Goal: Task Accomplishment & Management: Complete application form

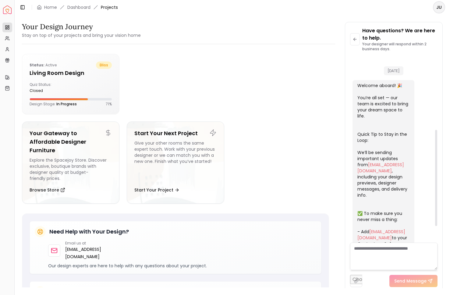
scroll to position [142, 0]
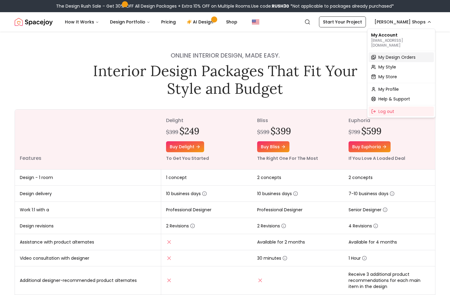
click at [393, 54] on span "My Design Orders" at bounding box center [397, 57] width 37 height 6
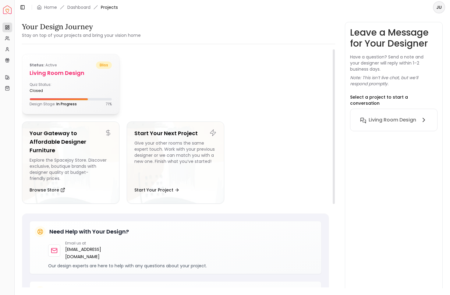
click at [56, 75] on h5 "Living Room design" at bounding box center [71, 73] width 82 height 9
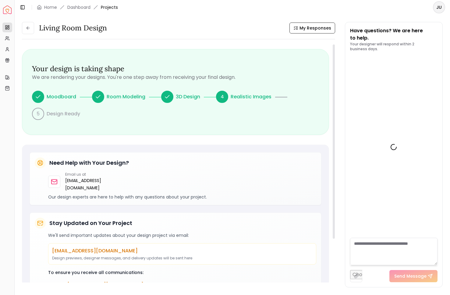
scroll to position [178, 0]
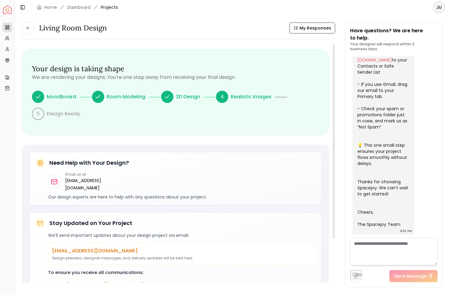
click at [72, 113] on p "Design Ready" at bounding box center [64, 113] width 34 height 7
click at [61, 99] on p "Moodboard" at bounding box center [62, 96] width 30 height 7
click at [100, 95] on div at bounding box center [98, 97] width 12 height 12
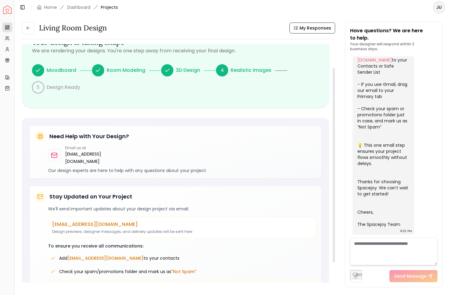
scroll to position [0, 0]
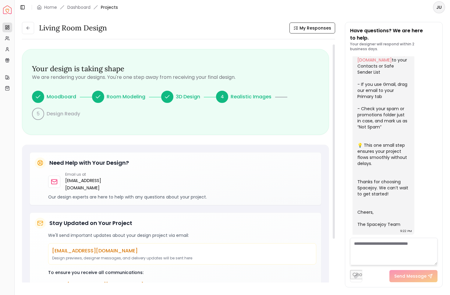
click at [164, 95] on icon at bounding box center [167, 97] width 6 height 6
click at [219, 96] on div "4" at bounding box center [222, 97] width 12 height 12
click at [308, 29] on span "My Responses" at bounding box center [316, 28] width 32 height 6
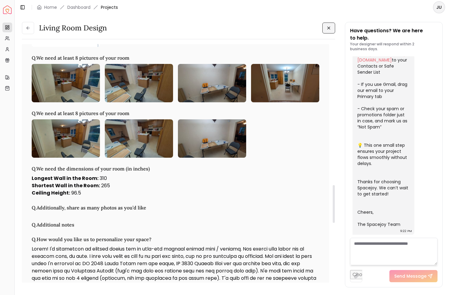
scroll to position [908, 0]
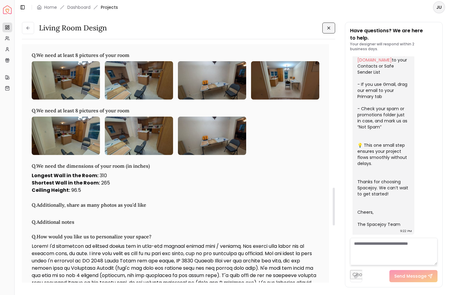
click at [274, 155] on div at bounding box center [176, 136] width 288 height 38
click at [93, 59] on h3 "Q. We need at least 8 pictures of your room" at bounding box center [176, 55] width 288 height 7
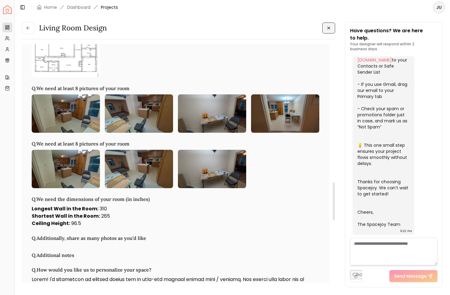
scroll to position [875, 0]
click at [124, 92] on h3 "Q. We need at least 8 pictures of your room" at bounding box center [176, 88] width 288 height 7
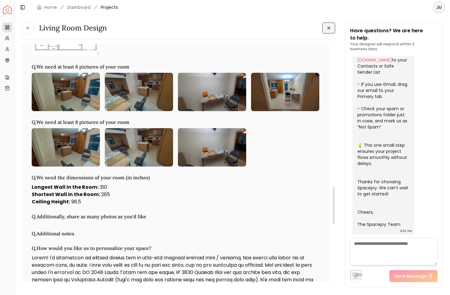
scroll to position [906, 0]
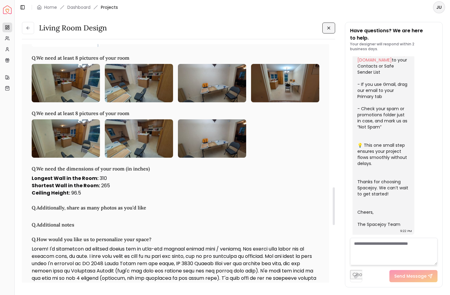
click at [136, 172] on h3 "Q. We need the dimensions of your room (in inches)" at bounding box center [176, 168] width 288 height 7
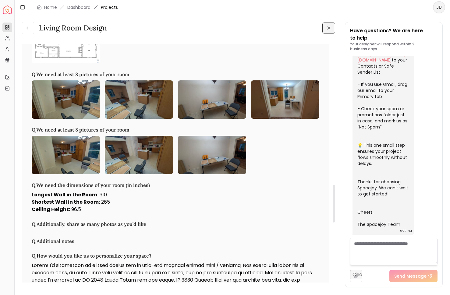
scroll to position [884, 0]
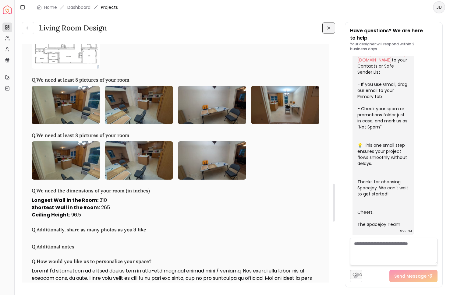
click at [55, 69] on img at bounding box center [66, 49] width 68 height 38
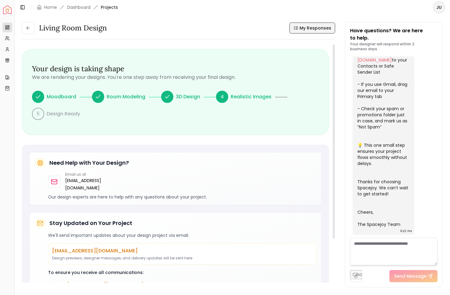
click at [305, 24] on button "My Responses" at bounding box center [313, 28] width 46 height 11
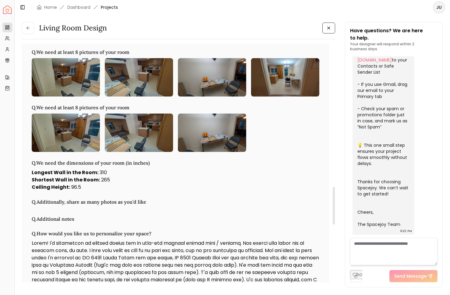
scroll to position [913, 0]
